Goal: Find specific page/section: Find specific page/section

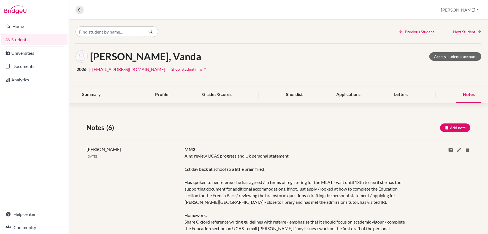
scroll to position [61, 0]
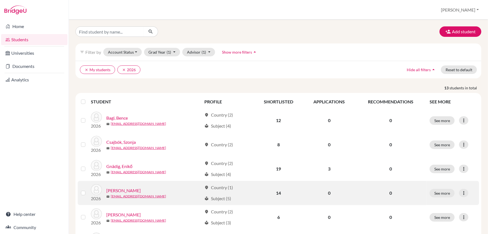
click at [124, 189] on link "Háry, Laura" at bounding box center [123, 190] width 34 height 7
